Goal: Transaction & Acquisition: Purchase product/service

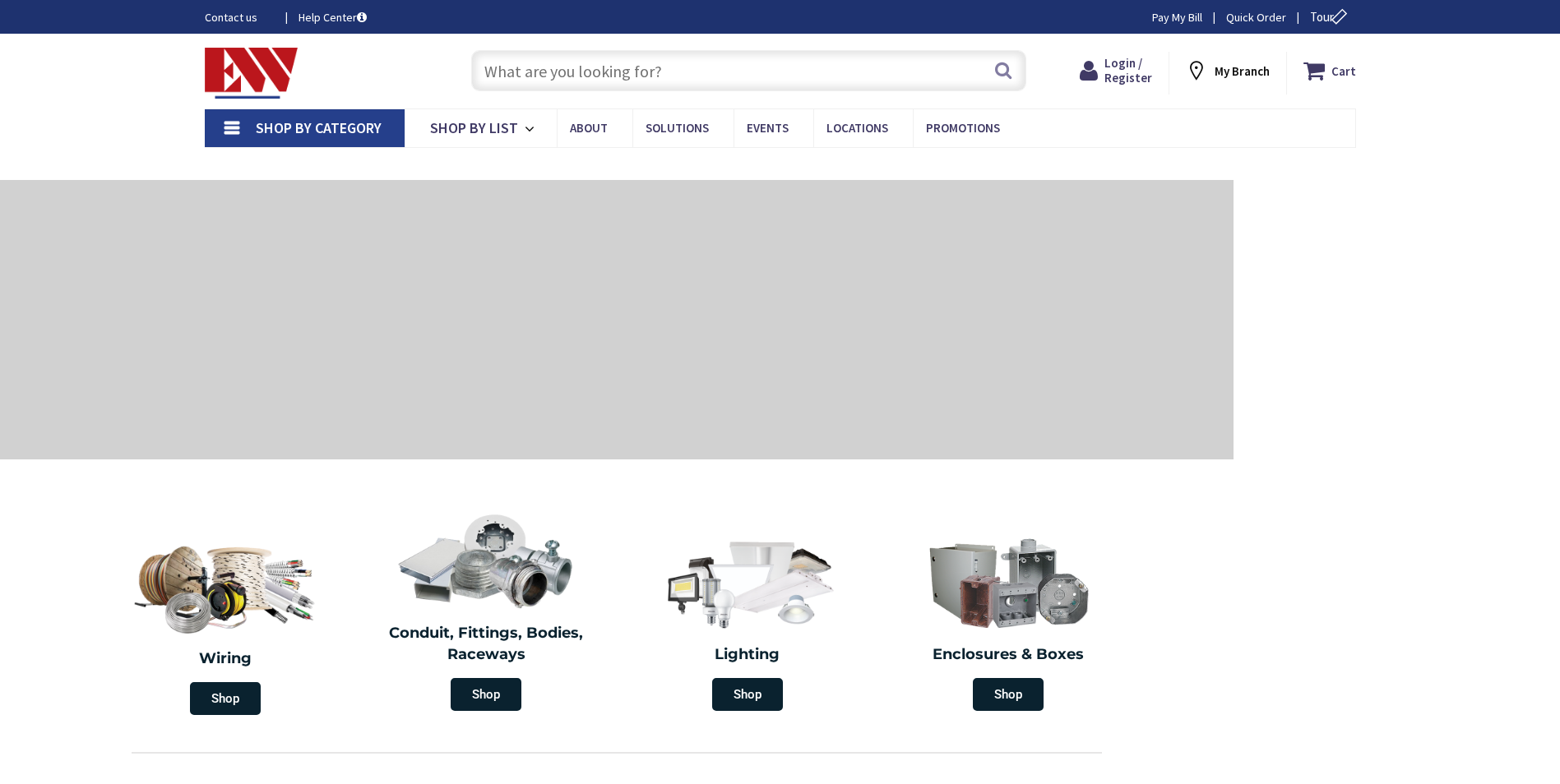
type input "CT-[GEOGRAPHIC_DATA], [GEOGRAPHIC_DATA]"
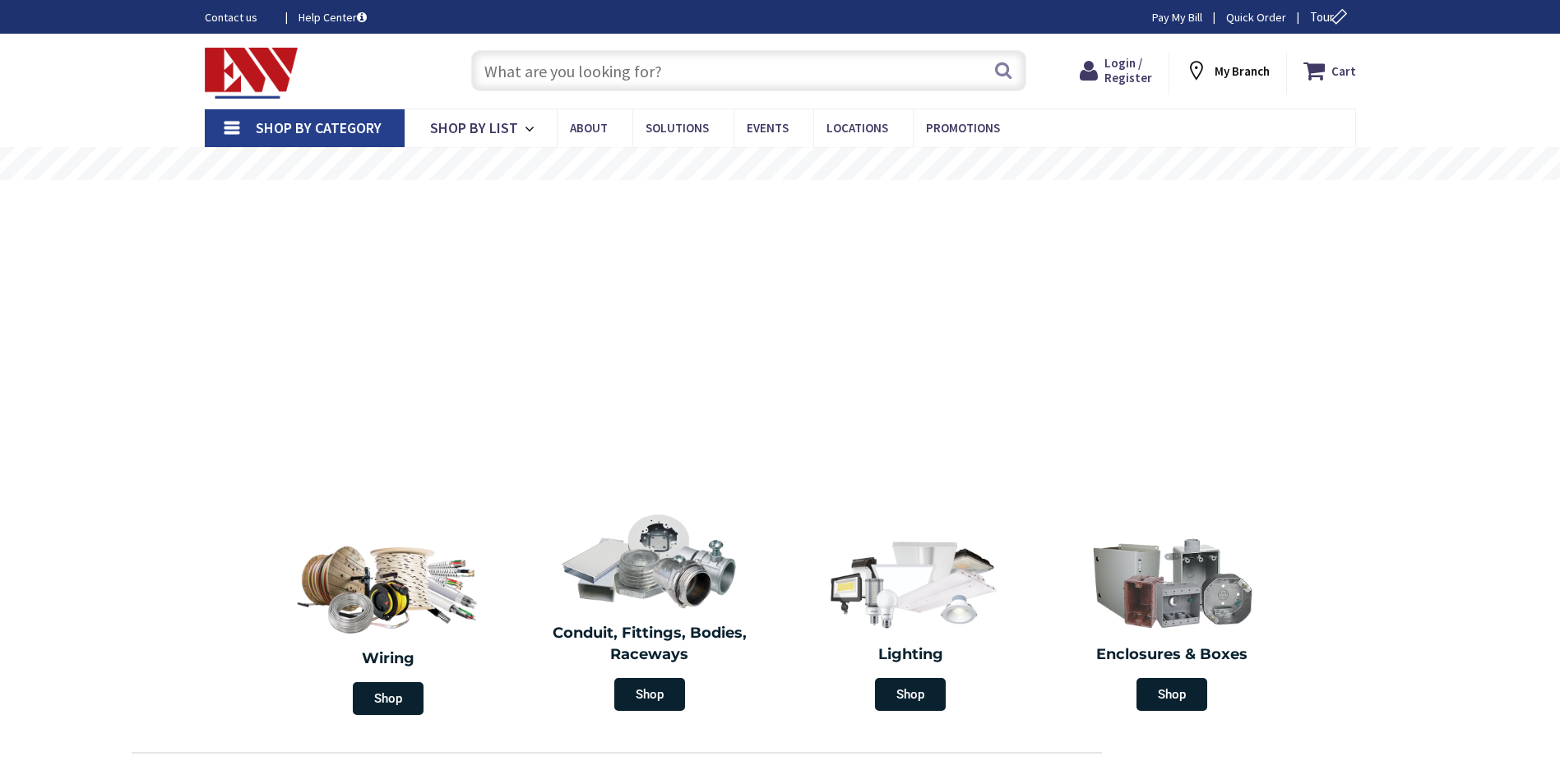
click at [1182, 19] on link "Pay My Bill" at bounding box center [1177, 18] width 50 height 17
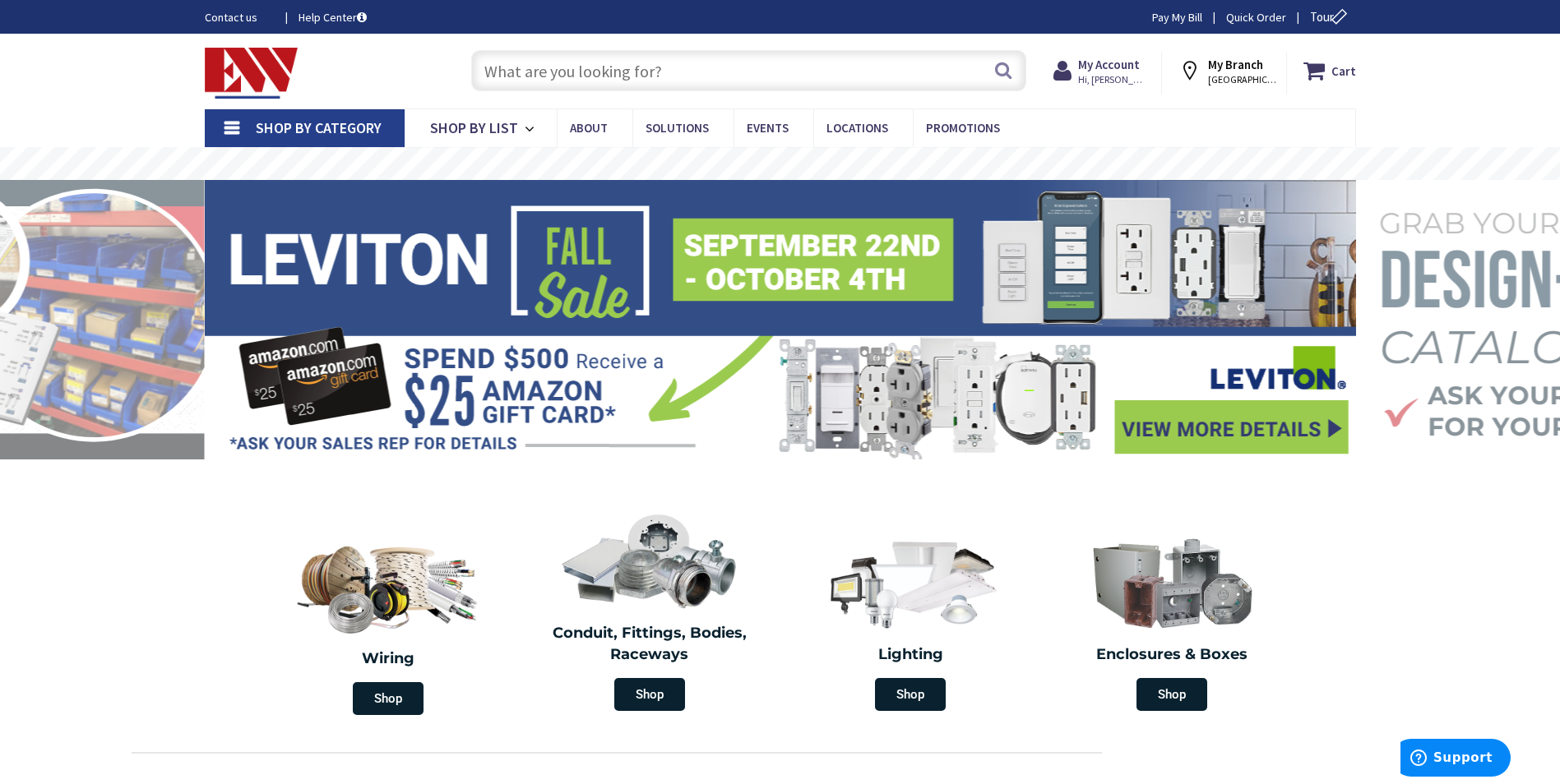
click at [592, 81] on input "text" at bounding box center [748, 71] width 555 height 41
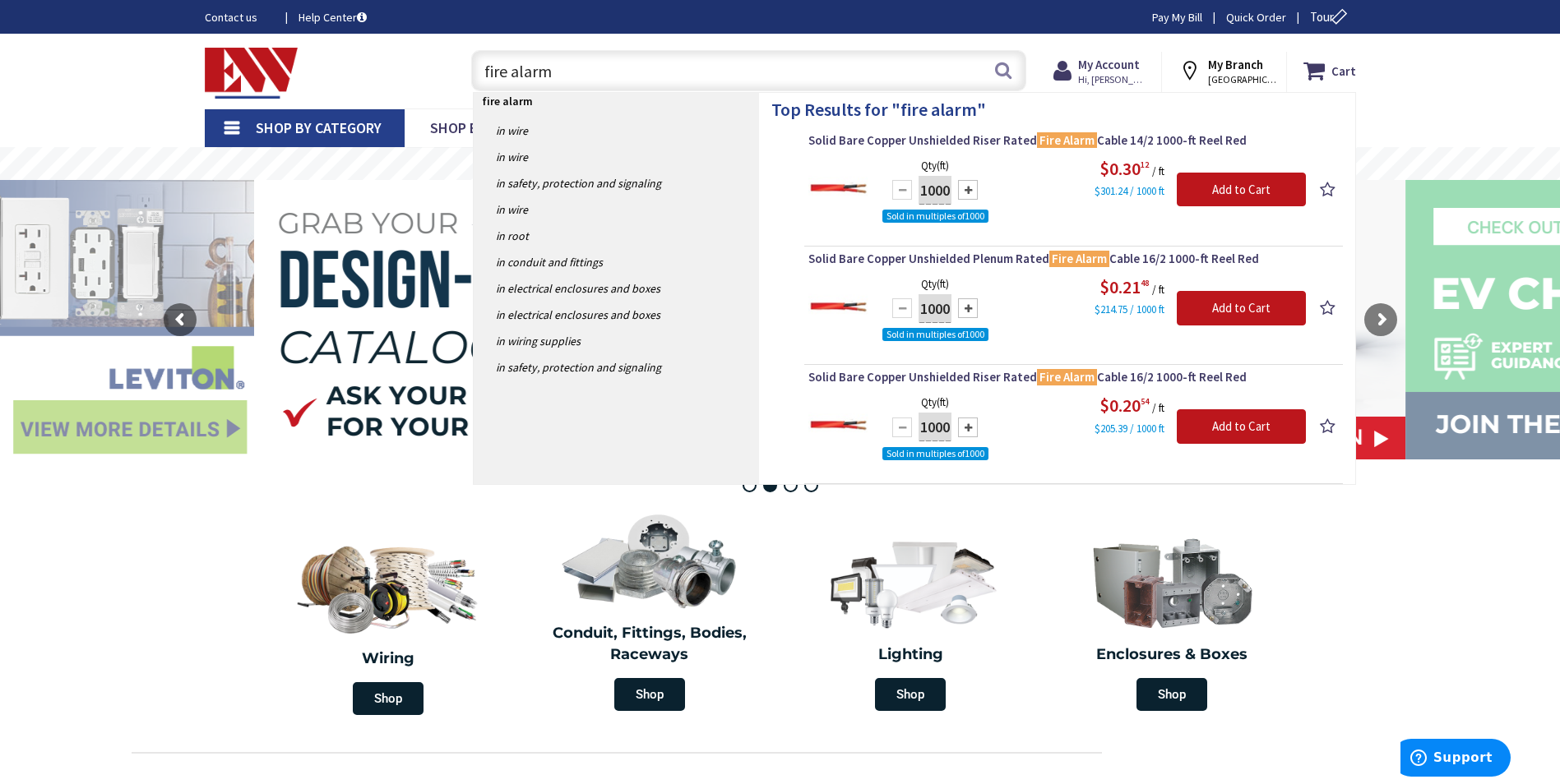
click at [486, 71] on input "fire alarm" at bounding box center [748, 71] width 555 height 41
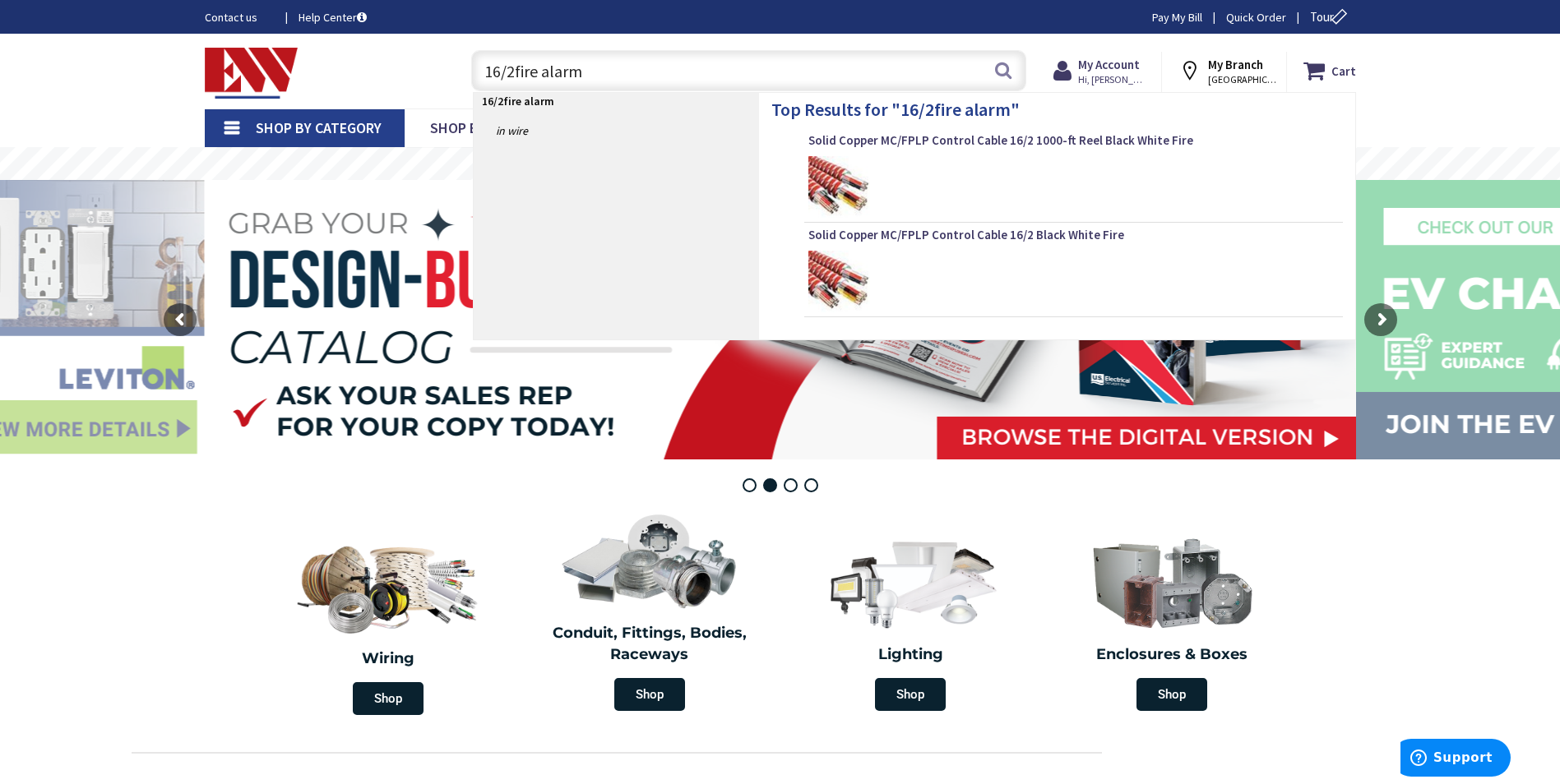
type input "16/2 fire alarm"
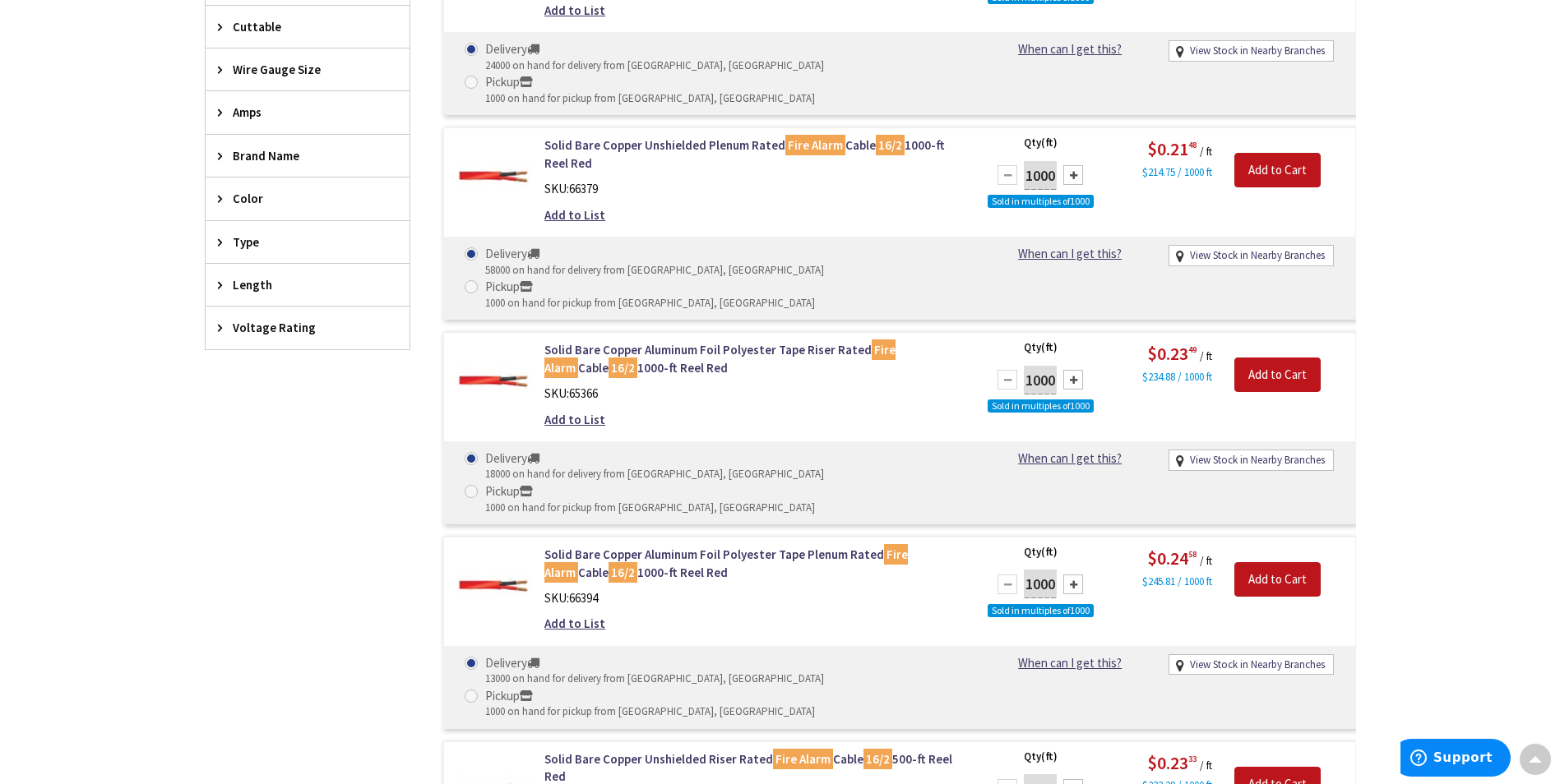
scroll to position [660, 0]
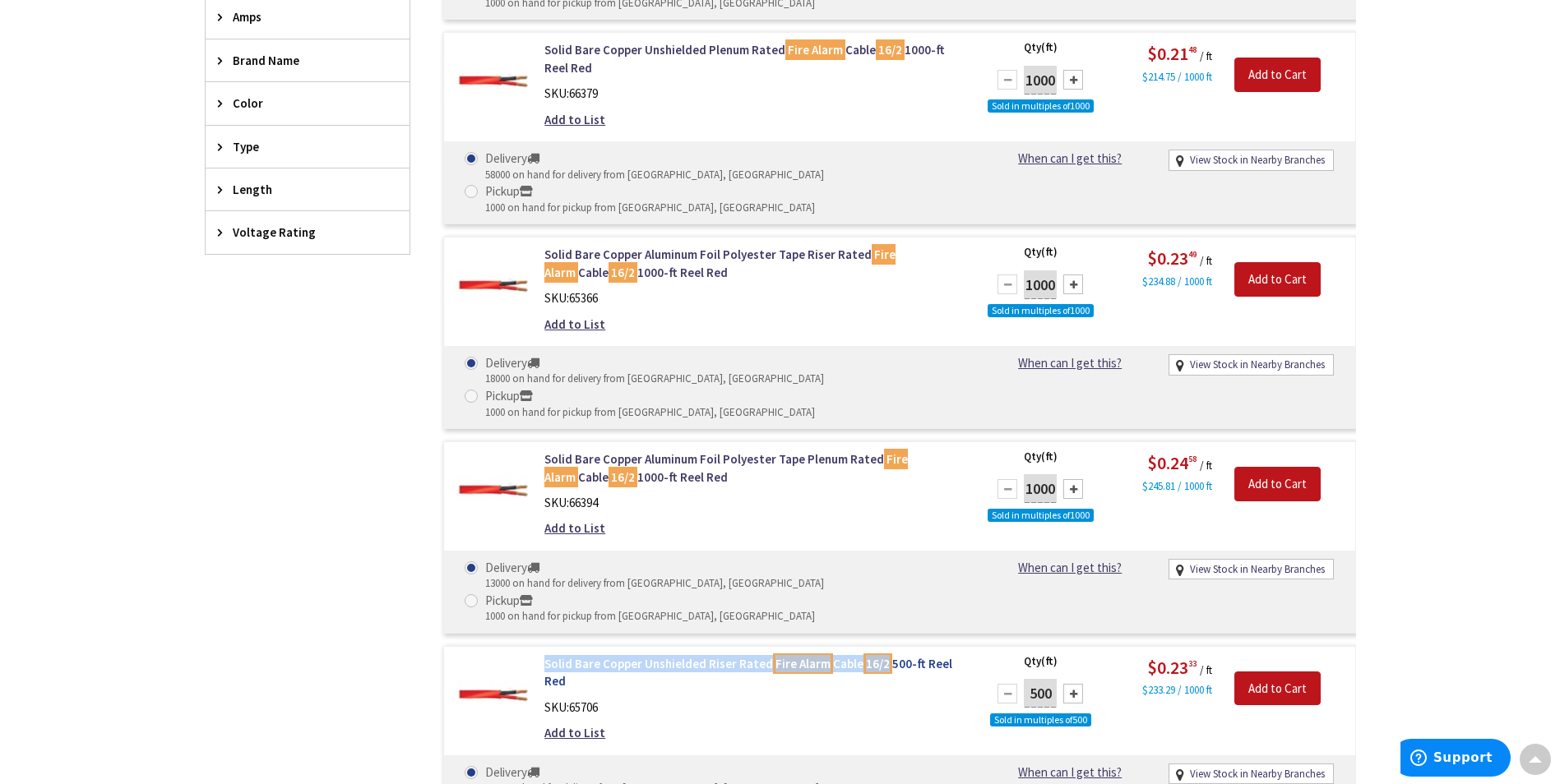
drag, startPoint x: 542, startPoint y: 530, endPoint x: 888, endPoint y: 537, distance: 346.1
click at [888, 655] on div "Solid Bare Copper Unshielded Riser Rated Fire Alarm Cable 16/2 500-ft Reel Red …" at bounding box center [754, 703] width 443 height 96
copy link "Solid Bare Copper Unshielded Riser Rated Fire Alarm Cable 16/2"
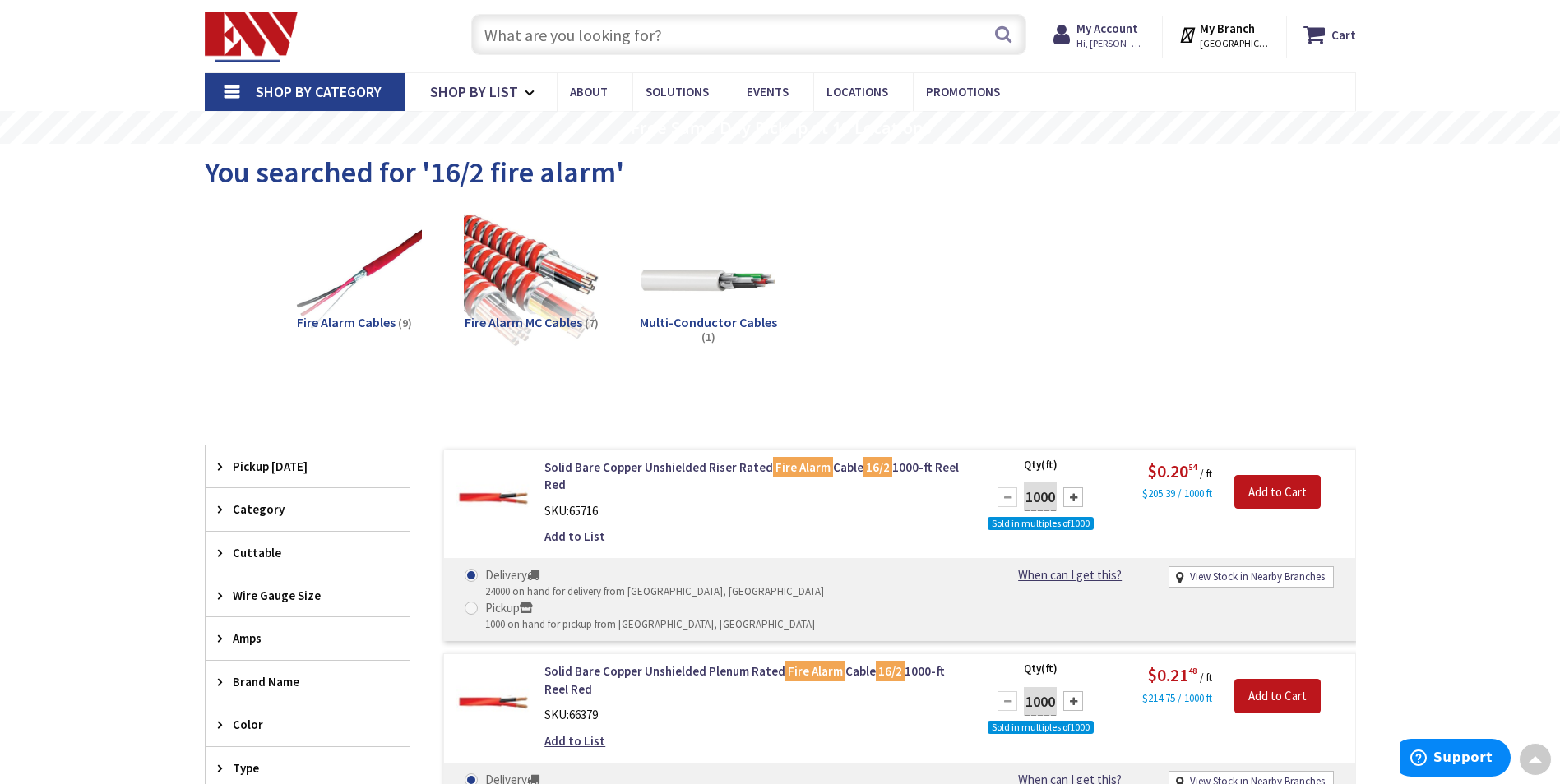
scroll to position [0, 0]
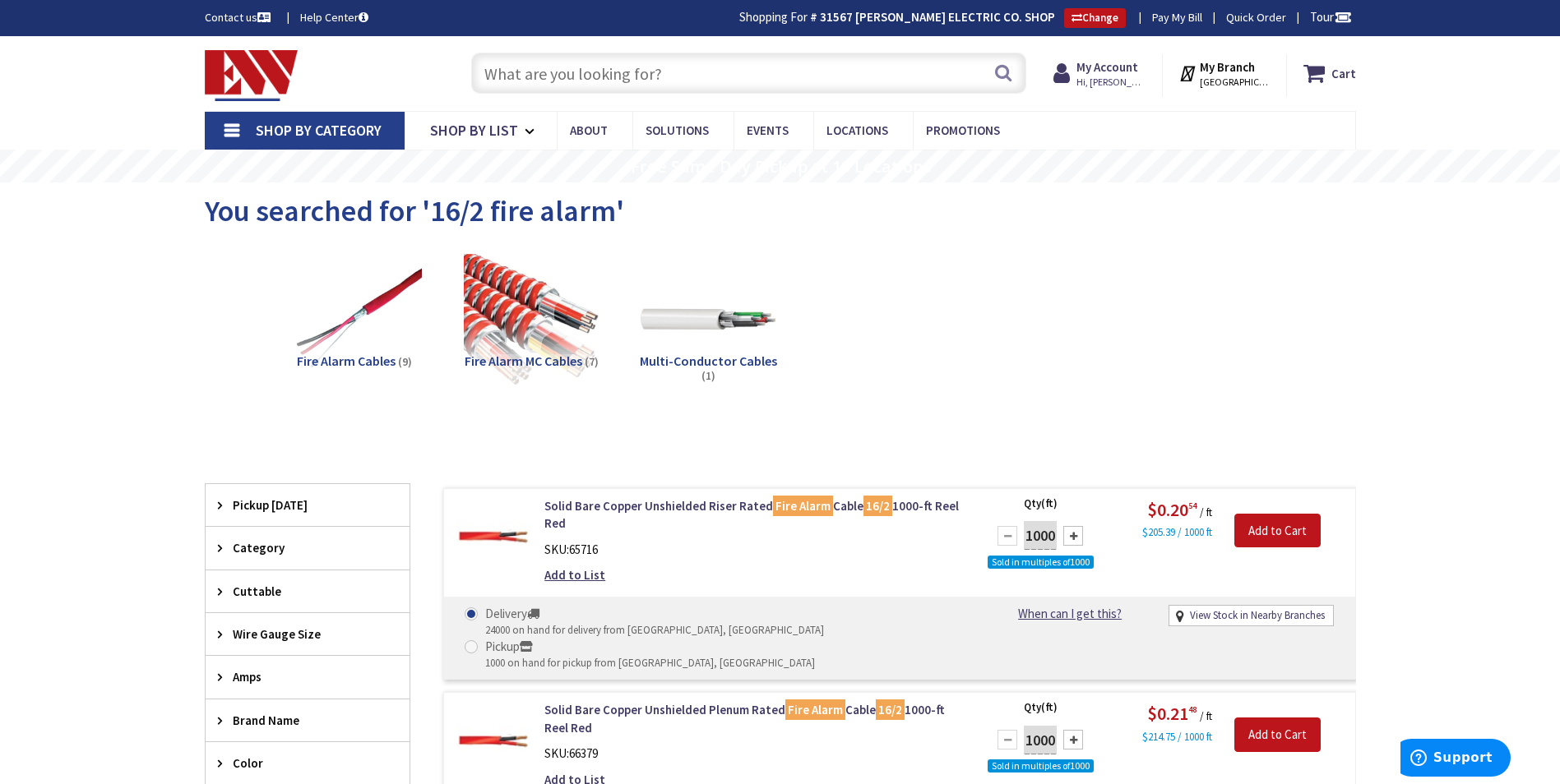
click at [558, 67] on input "text" at bounding box center [748, 73] width 555 height 41
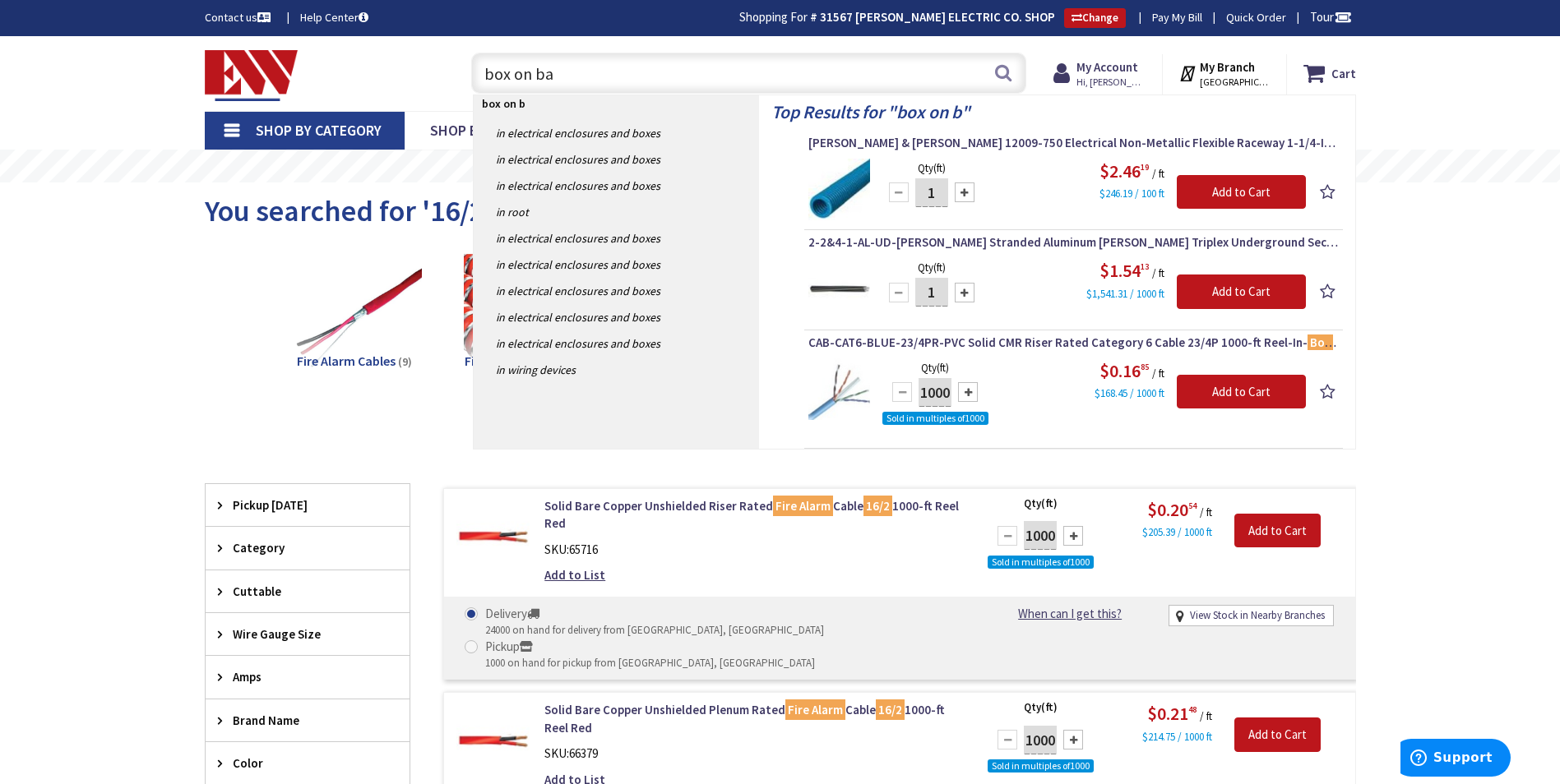
type input "box on bar"
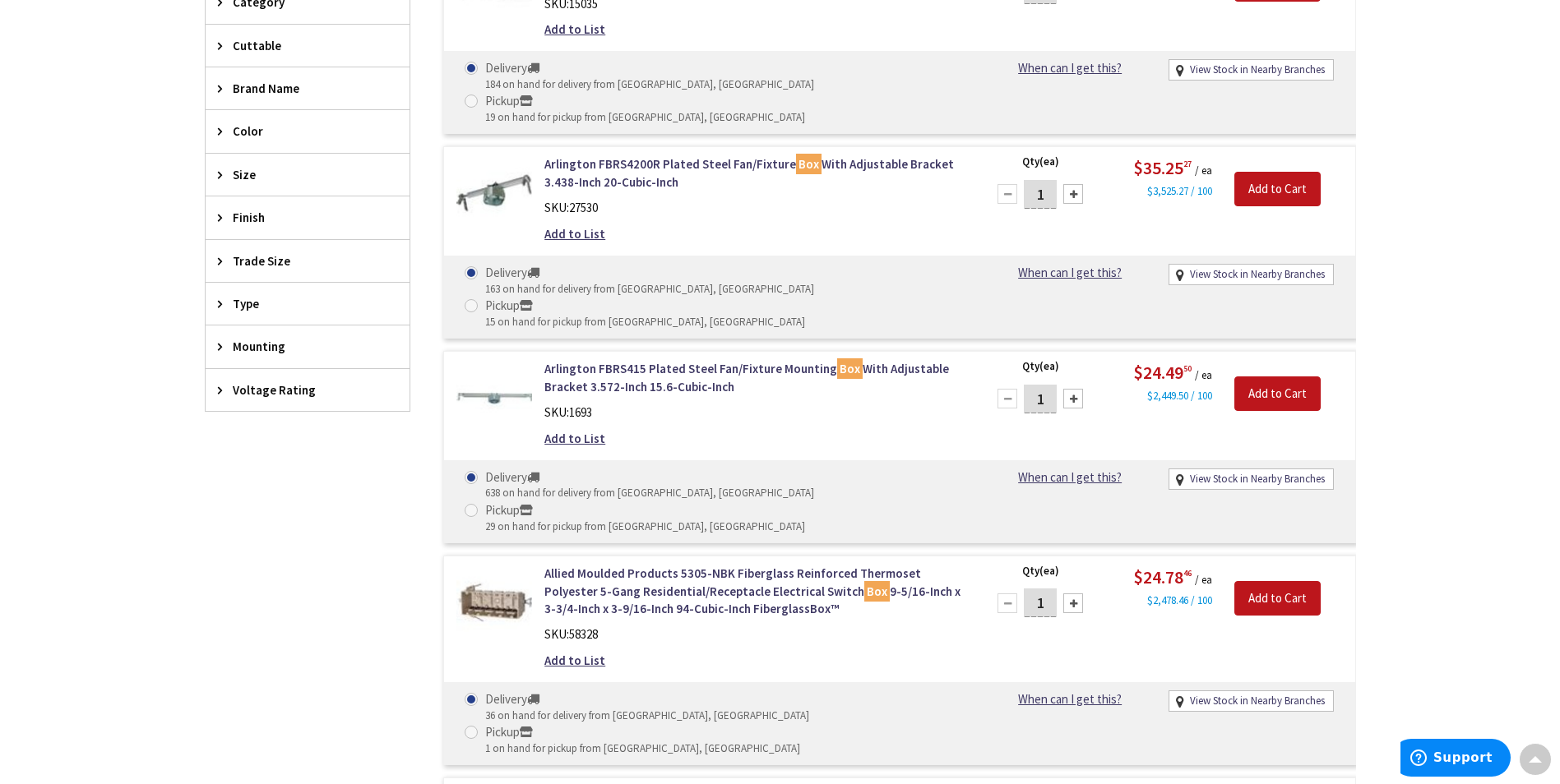
scroll to position [411, 0]
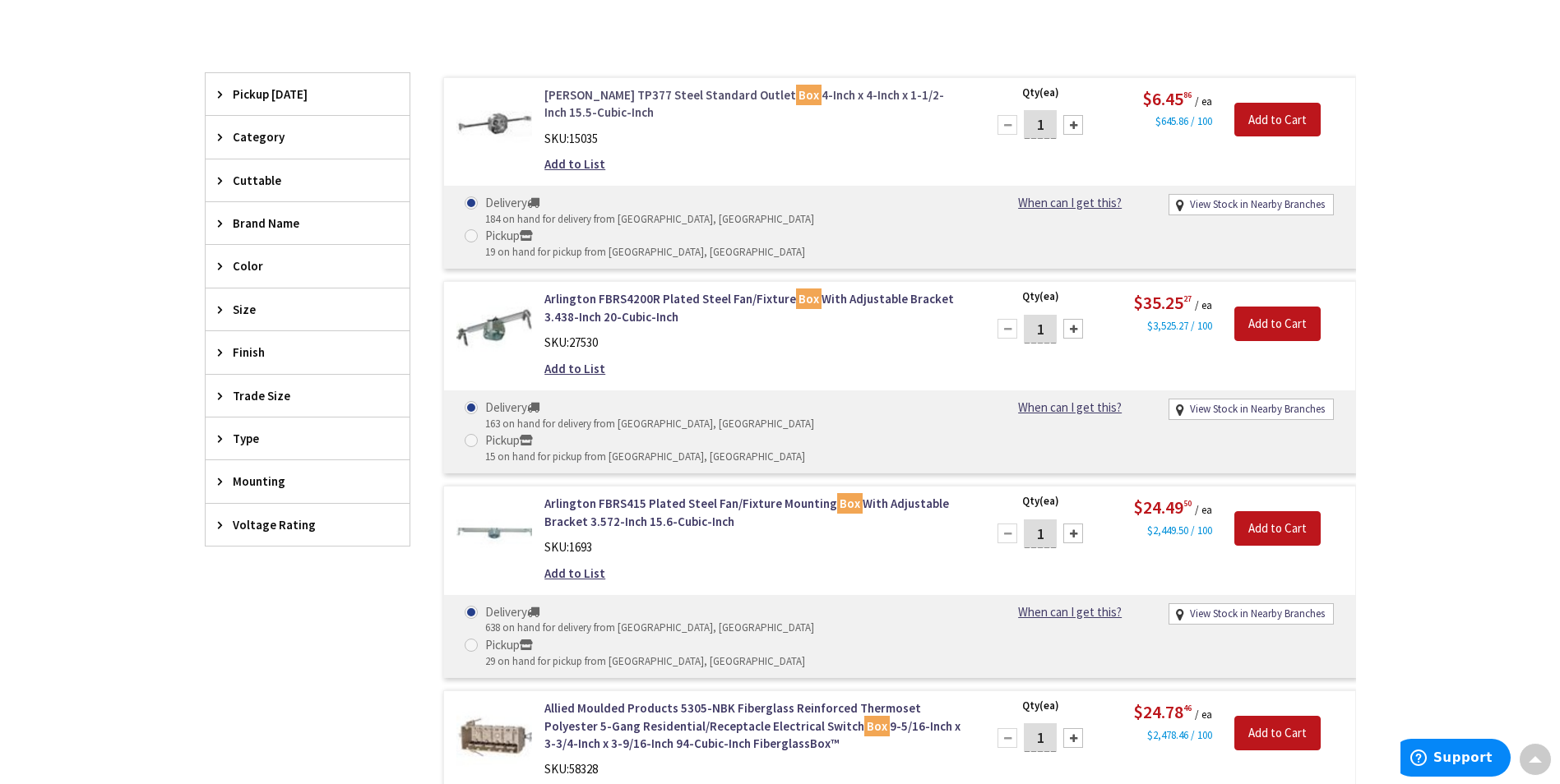
click at [607, 95] on link "Crouse-Hinds TP377 Steel Standard Outlet Box 4-Inch x 4-Inch x 1-1/2-Inch 15.5-…" at bounding box center [753, 104] width 418 height 35
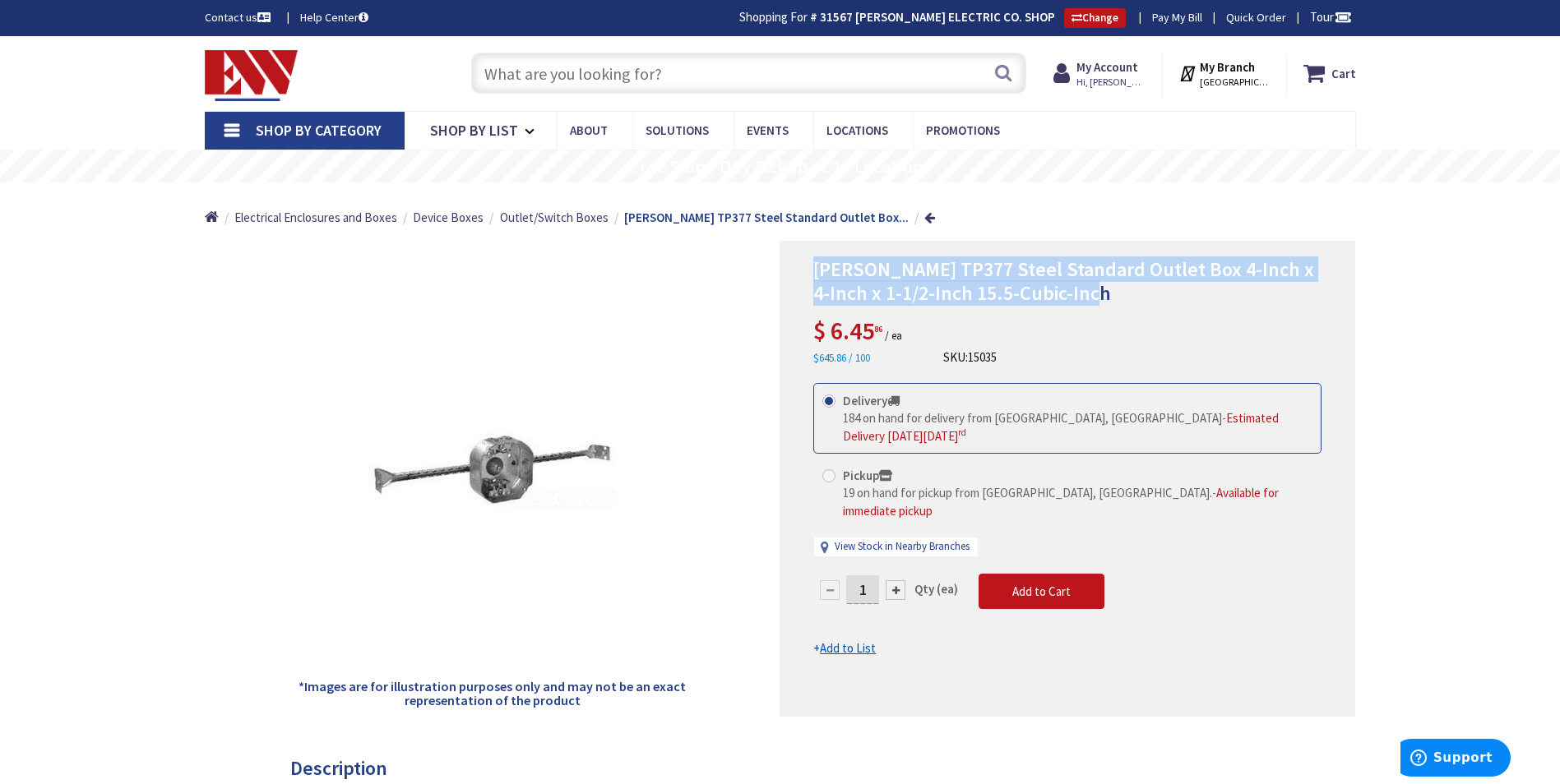
drag, startPoint x: 811, startPoint y: 269, endPoint x: 1113, endPoint y: 289, distance: 302.7
click at [1113, 289] on div "Crouse-Hinds TP377 Steel Standard Outlet Box 4-Inch x 4-Inch x 1-1/2-Inch 15.5-…" at bounding box center [1066, 478] width 575 height 476
copy span "Crouse-Hinds TP377 Steel Standard Outlet Box 4-Inch x 4-Inch x 1-1/2-Inch 15.5-…"
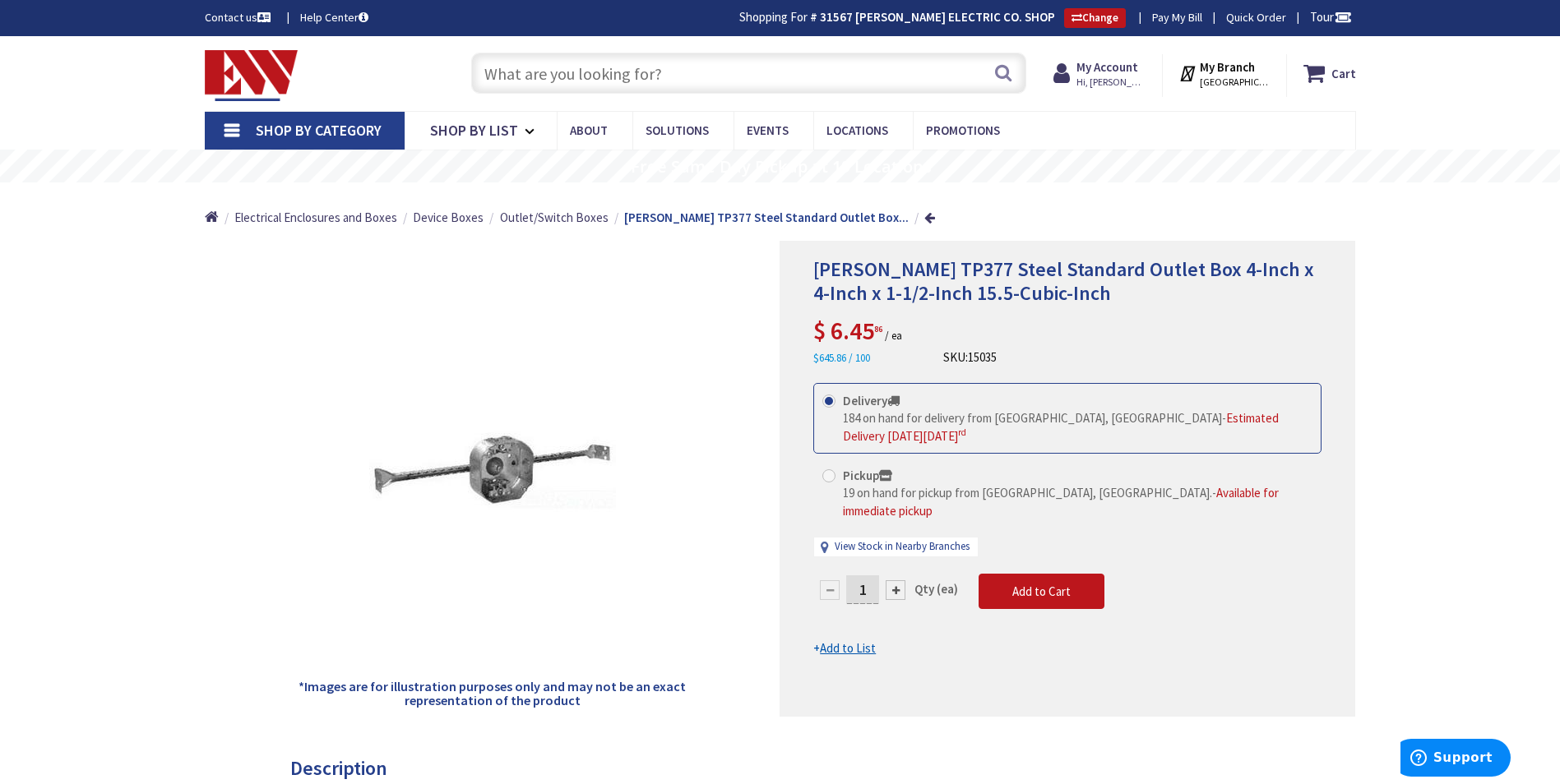
click at [558, 65] on input "text" at bounding box center [748, 73] width 555 height 41
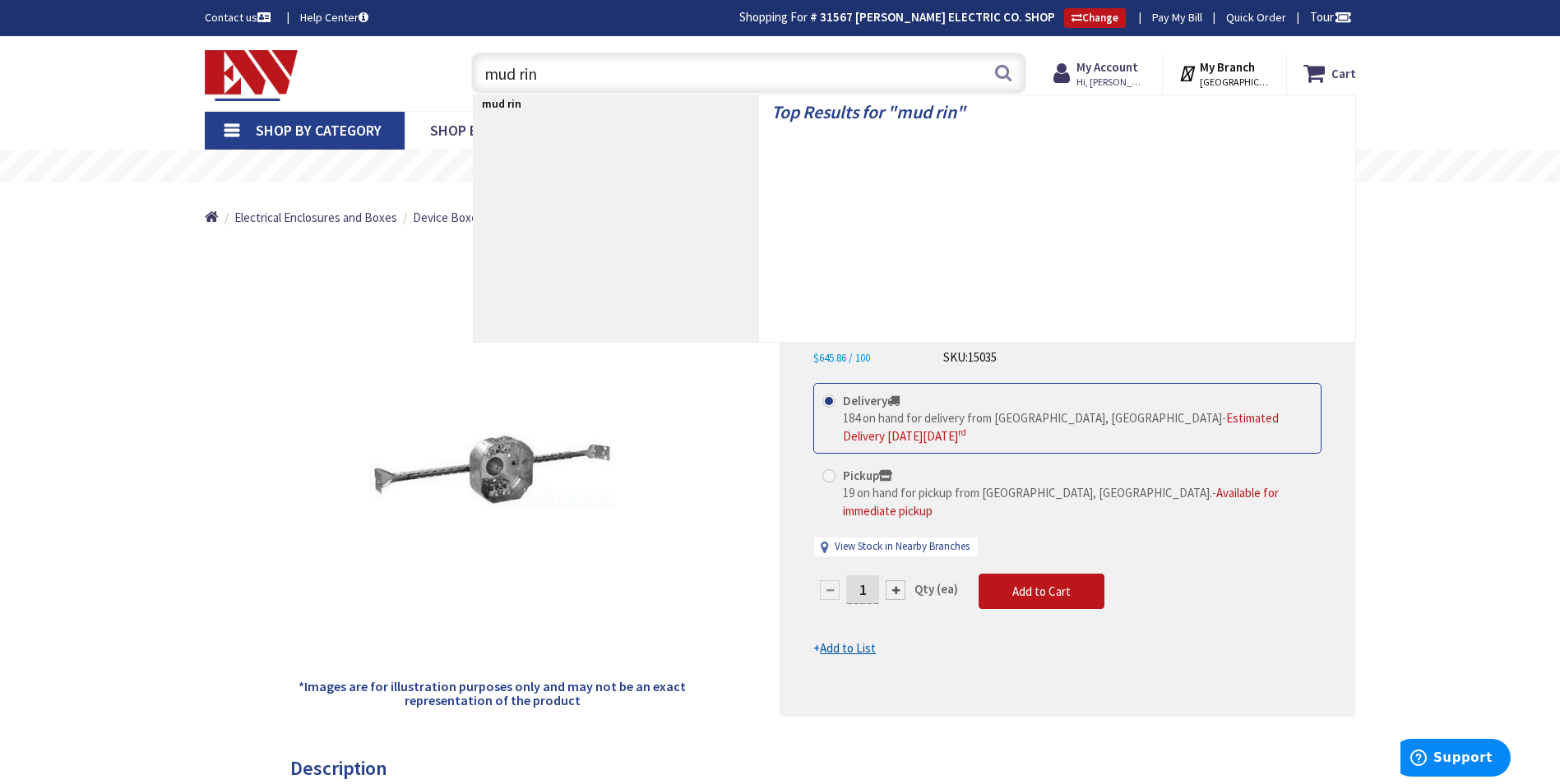
type input "mud ring"
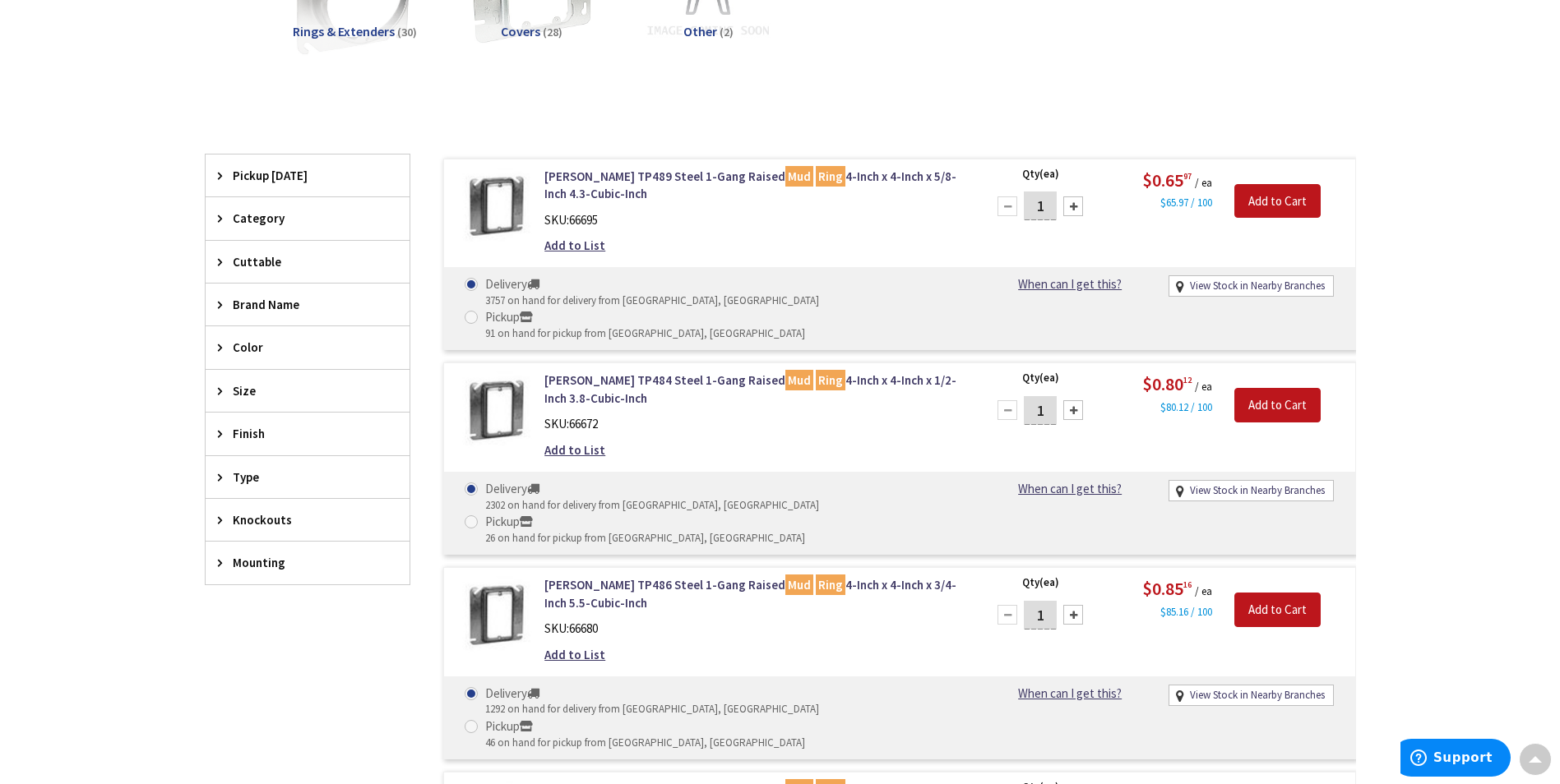
scroll to position [332, 0]
drag, startPoint x: 537, startPoint y: 344, endPoint x: 629, endPoint y: 367, distance: 94.8
click at [629, 370] on div "[PERSON_NAME] TP484 Steel 1-Gang Raised Mud Ring 4-Inch x 4-Inch x 1/2-Inch 3.8…" at bounding box center [754, 418] width 443 height 96
copy link "[PERSON_NAME] TP484 Steel 1-Gang Raised Mud Ring 4-Inch x 4-Inch x 1/2-Inch 3.8…"
